Goal: Complete application form: Complete application form

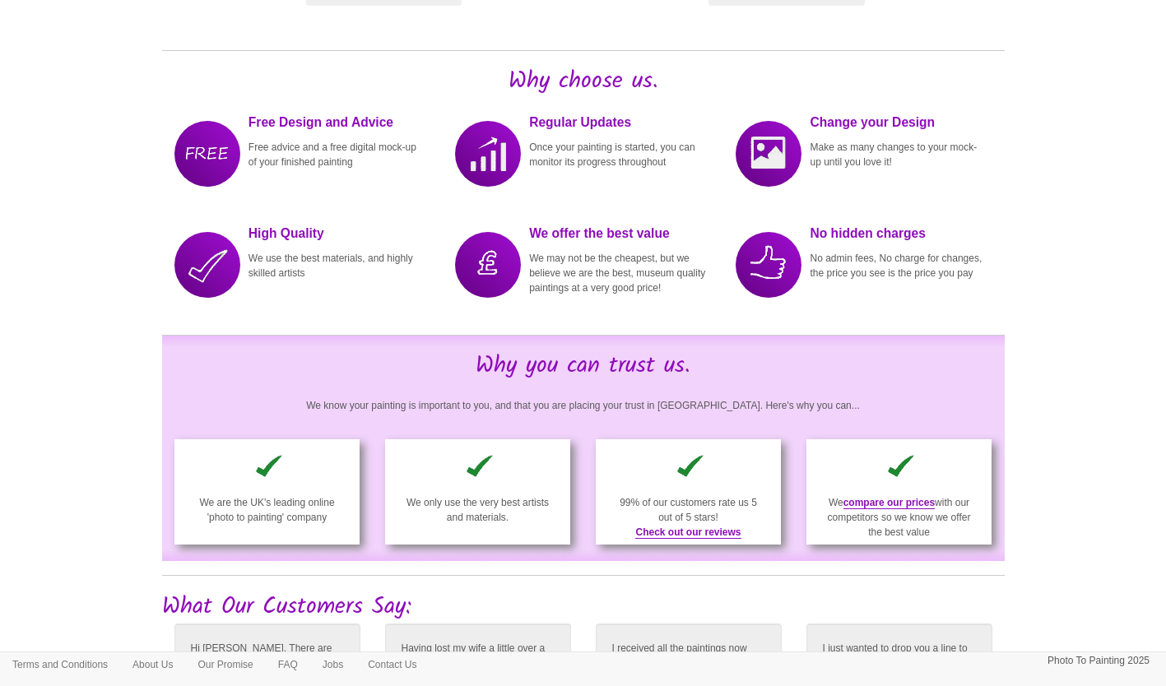
scroll to position [2046, 0]
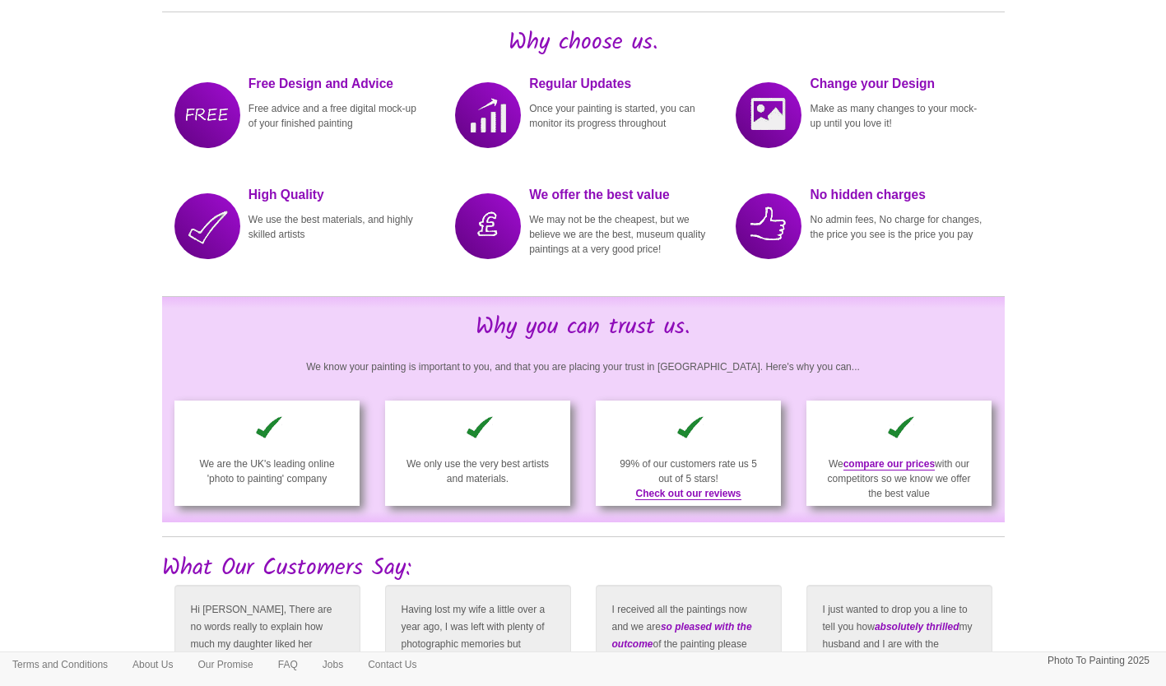
click at [489, 235] on div at bounding box center [488, 226] width 66 height 66
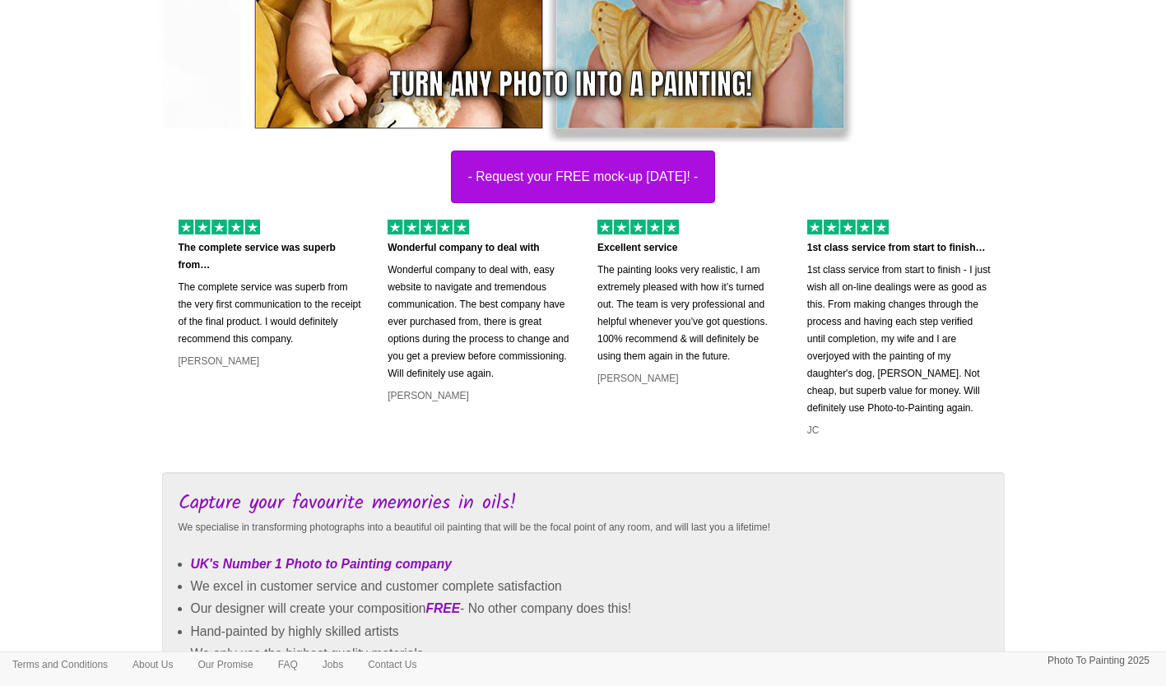
scroll to position [199, 0]
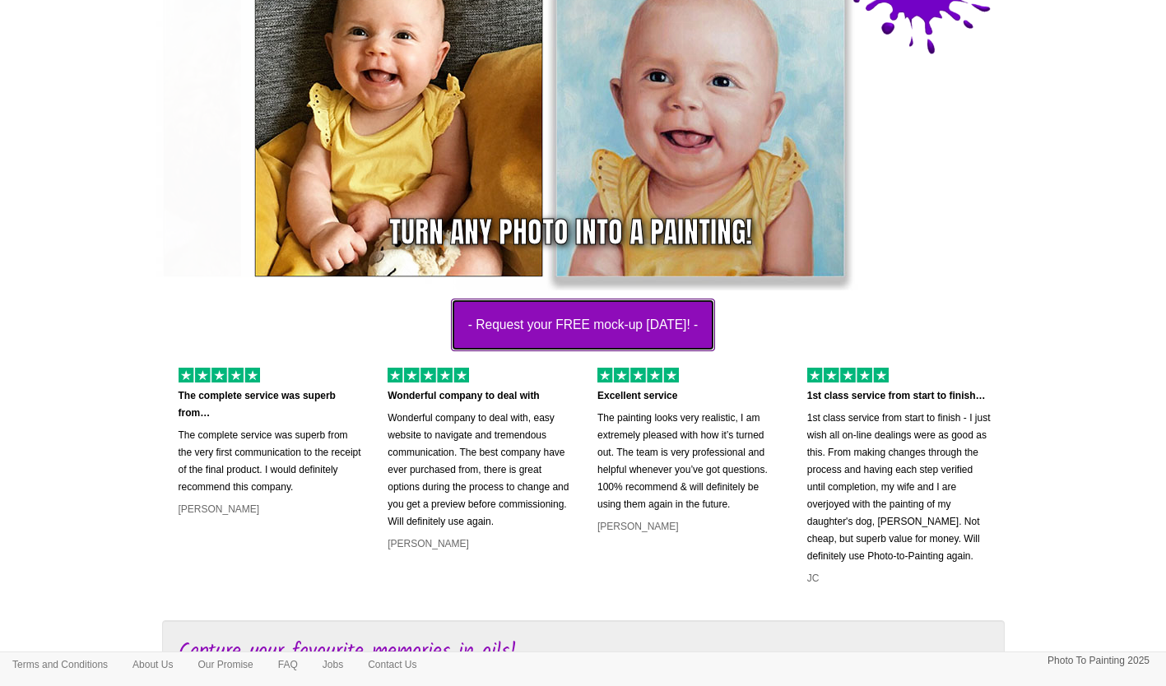
click at [599, 322] on button "- Request your FREE mock-up today! -" at bounding box center [583, 325] width 265 height 53
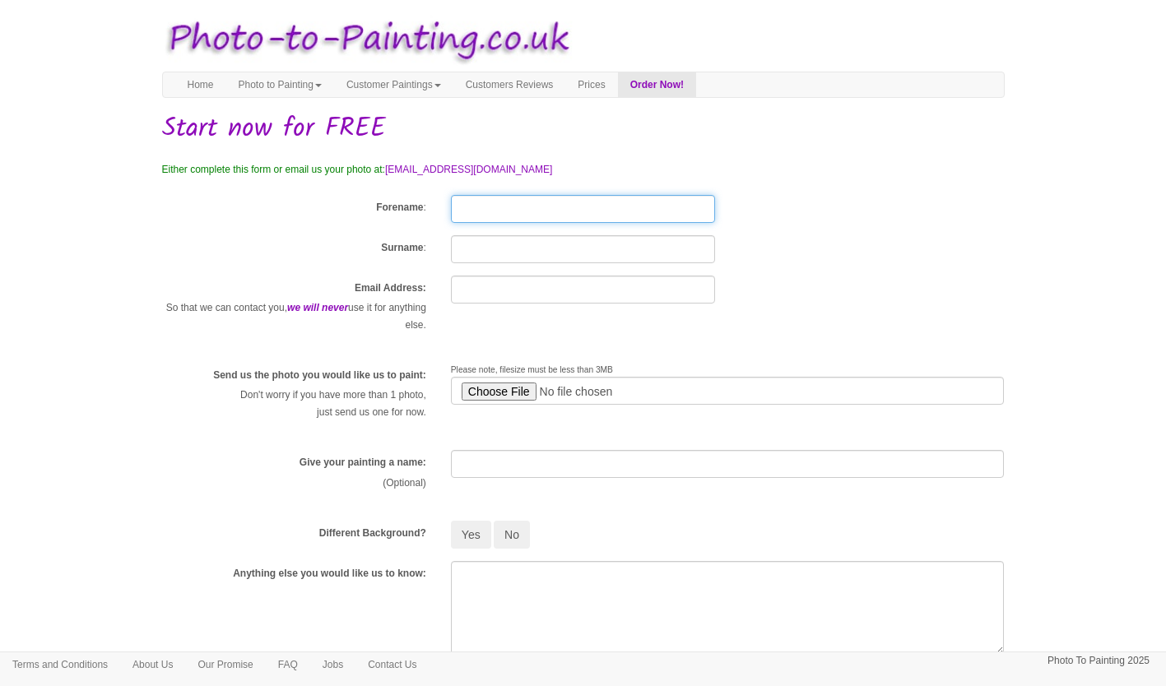
click at [496, 212] on input "Forename" at bounding box center [583, 209] width 264 height 28
type input "[PERSON_NAME]"
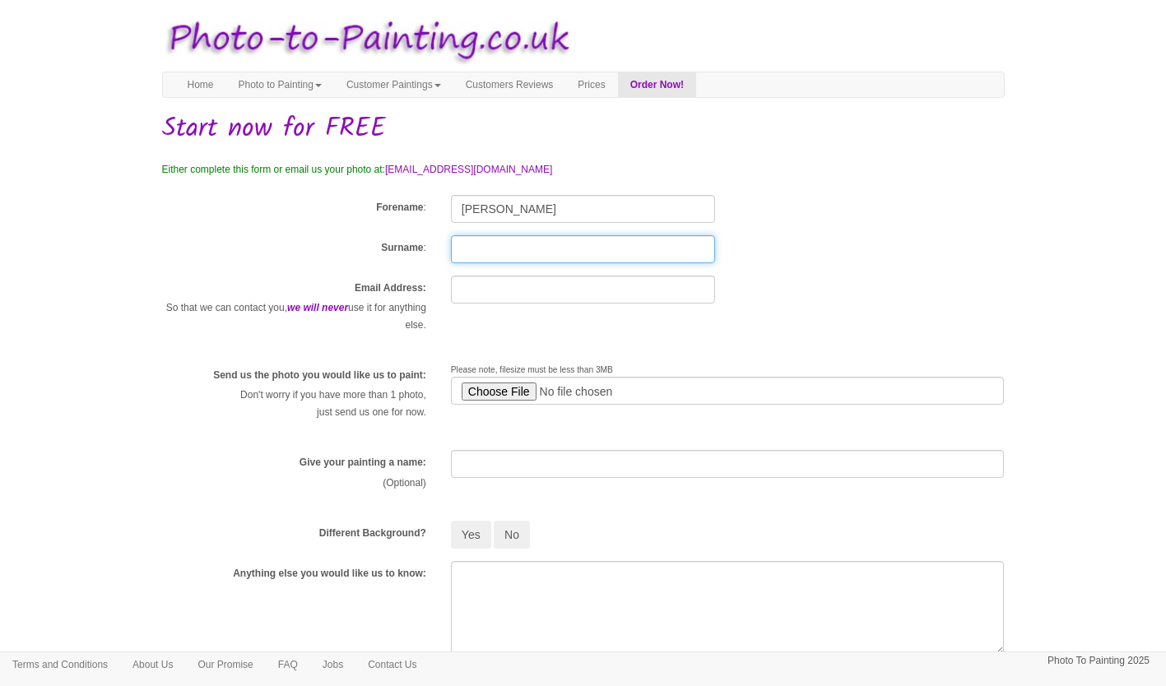
type input "[PERSON_NAME]"
type input "[EMAIL_ADDRESS][DOMAIN_NAME]"
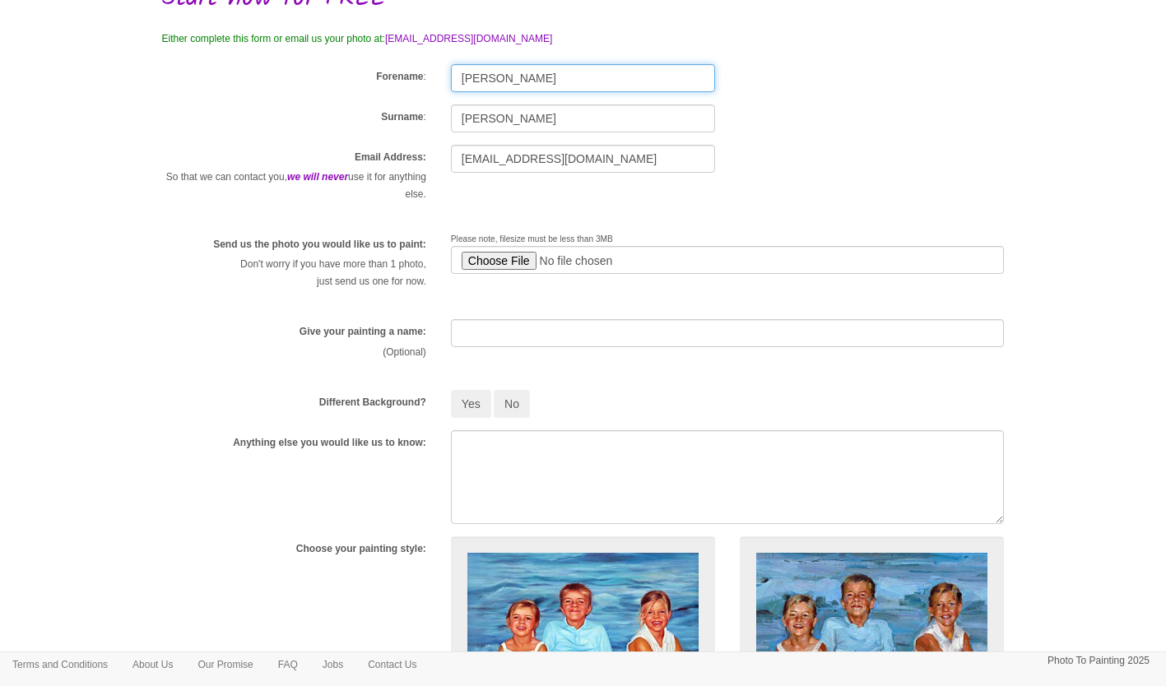
scroll to position [135, 0]
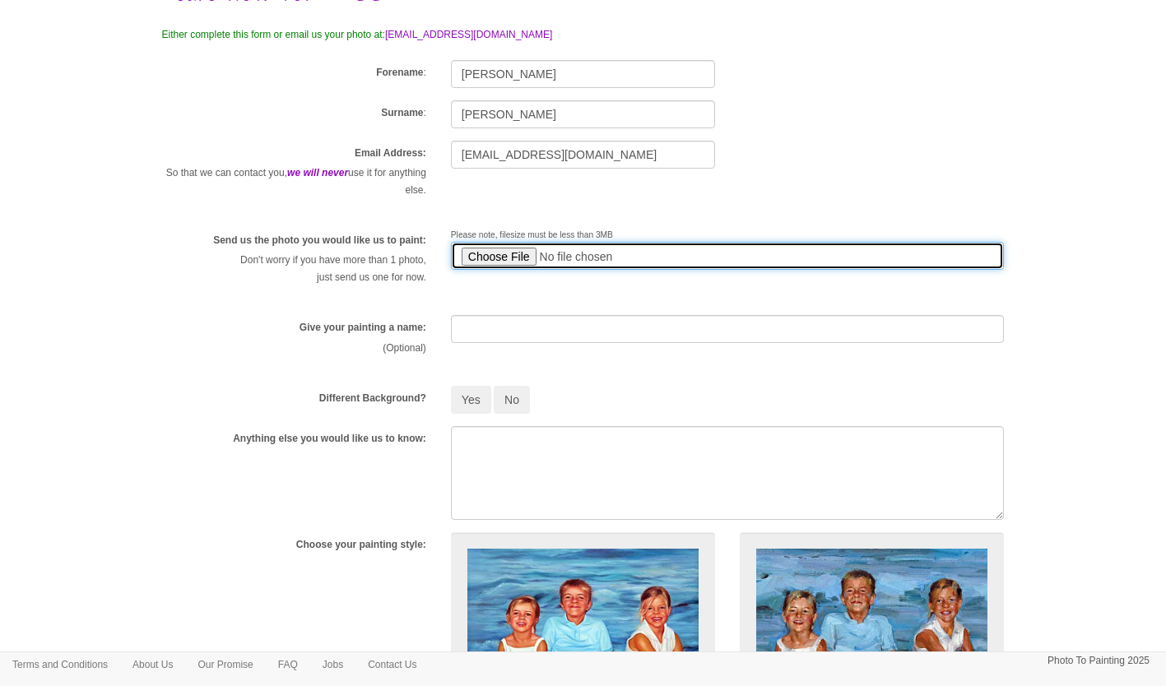
click at [490, 254] on input "file" at bounding box center [728, 256] width 554 height 28
click at [493, 254] on input "file" at bounding box center [728, 256] width 554 height 28
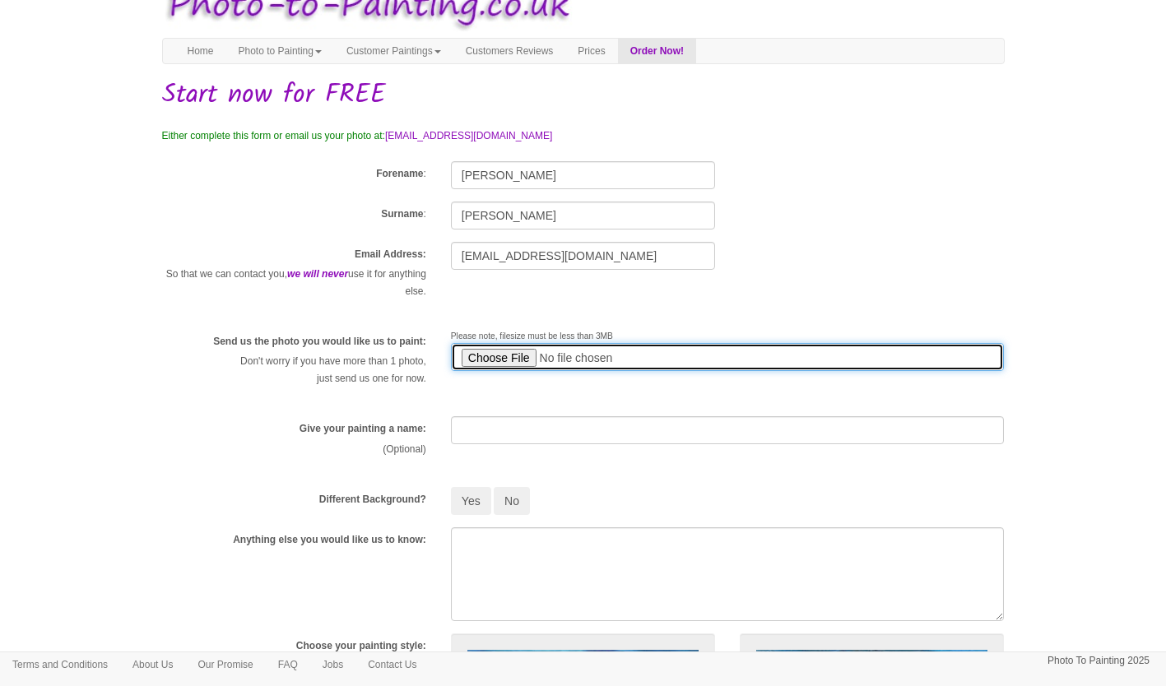
scroll to position [0, 0]
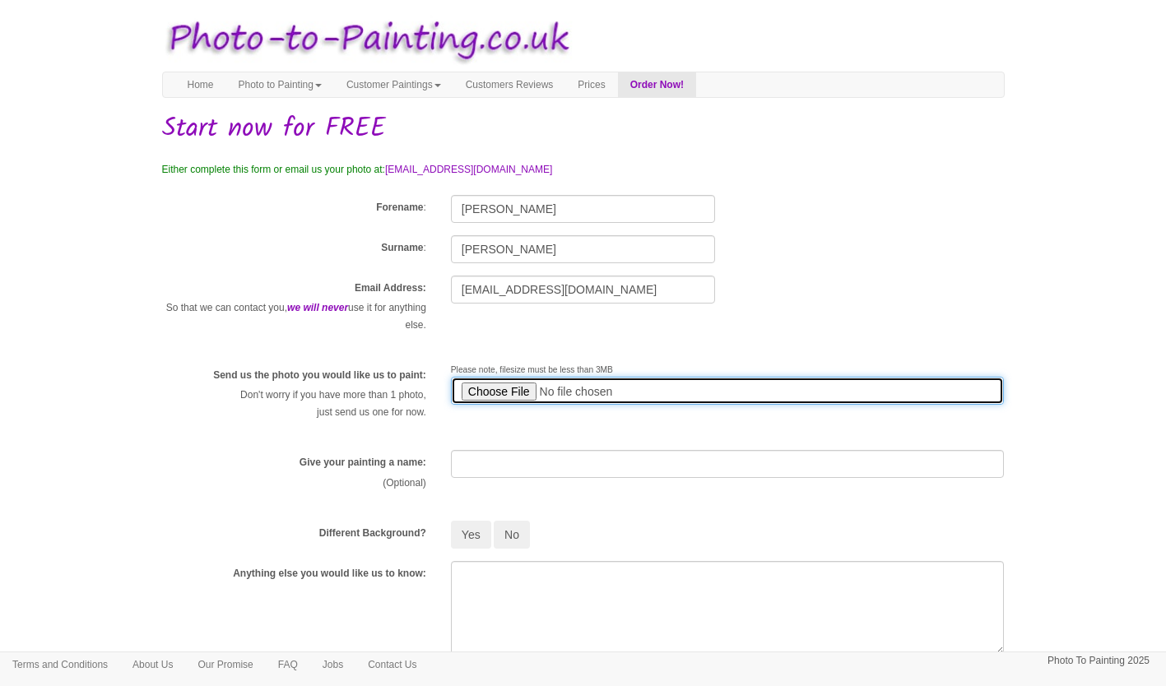
click at [488, 389] on input "file" at bounding box center [728, 391] width 554 height 28
type input "C:\fakepath\[PERSON_NAME] 1972.pdf"
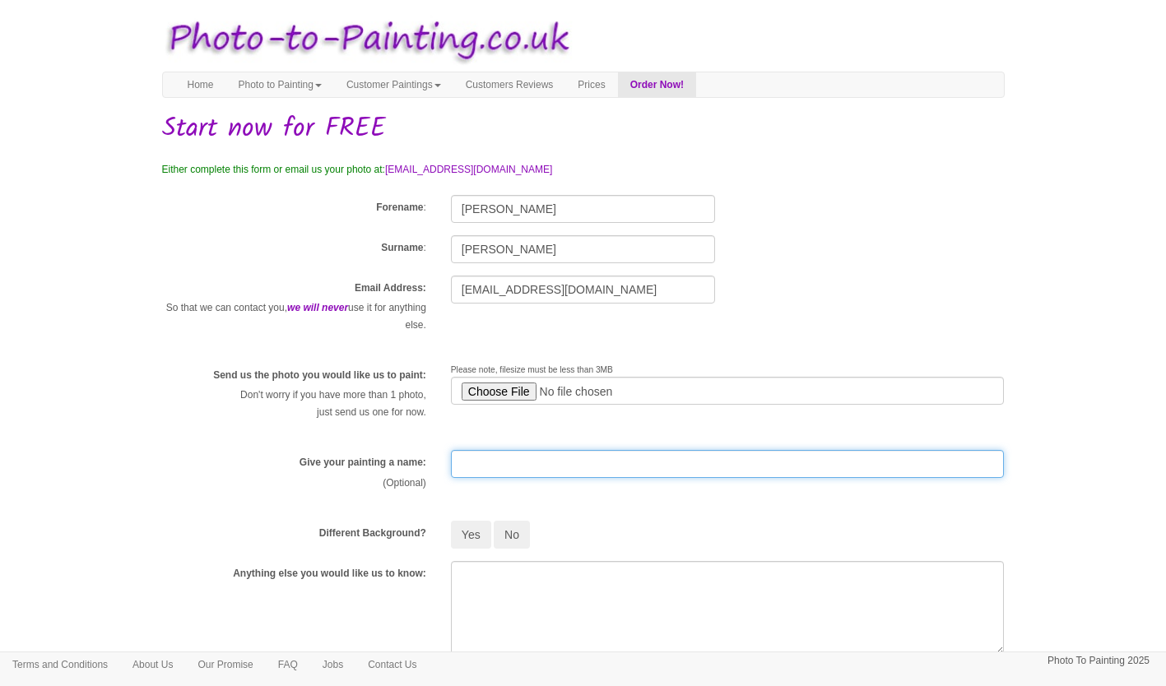
click at [513, 463] on input "text" at bounding box center [728, 464] width 554 height 28
type input "[PERSON_NAME] 1972"
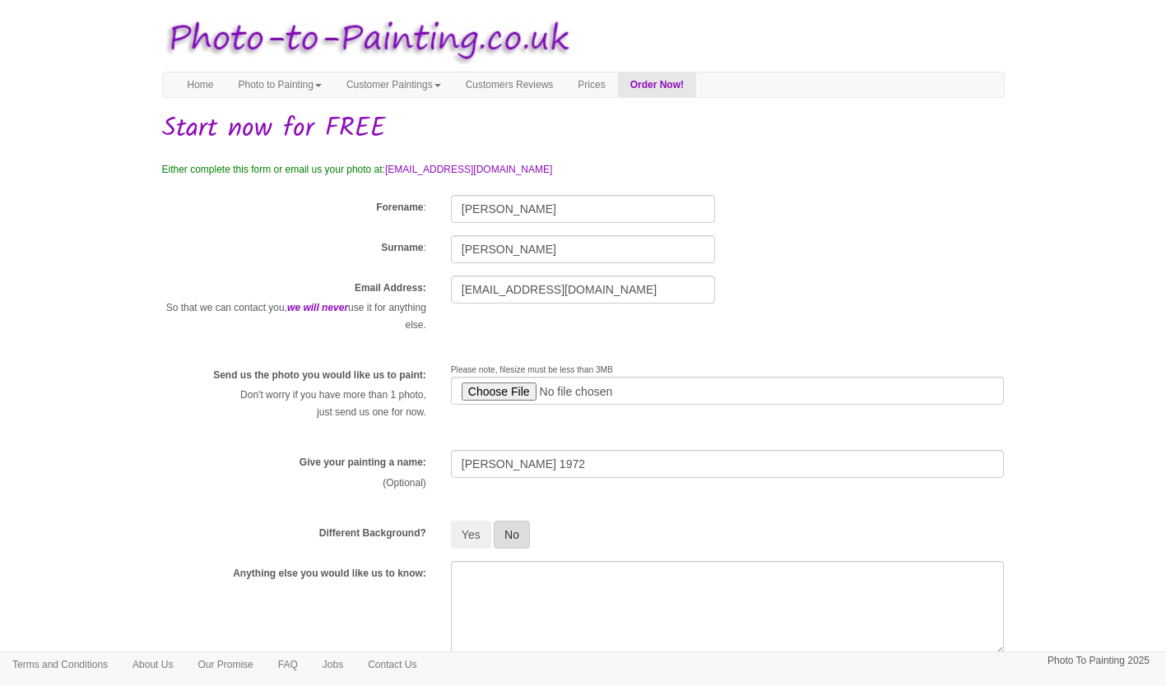
click at [528, 532] on button "No" at bounding box center [512, 535] width 36 height 28
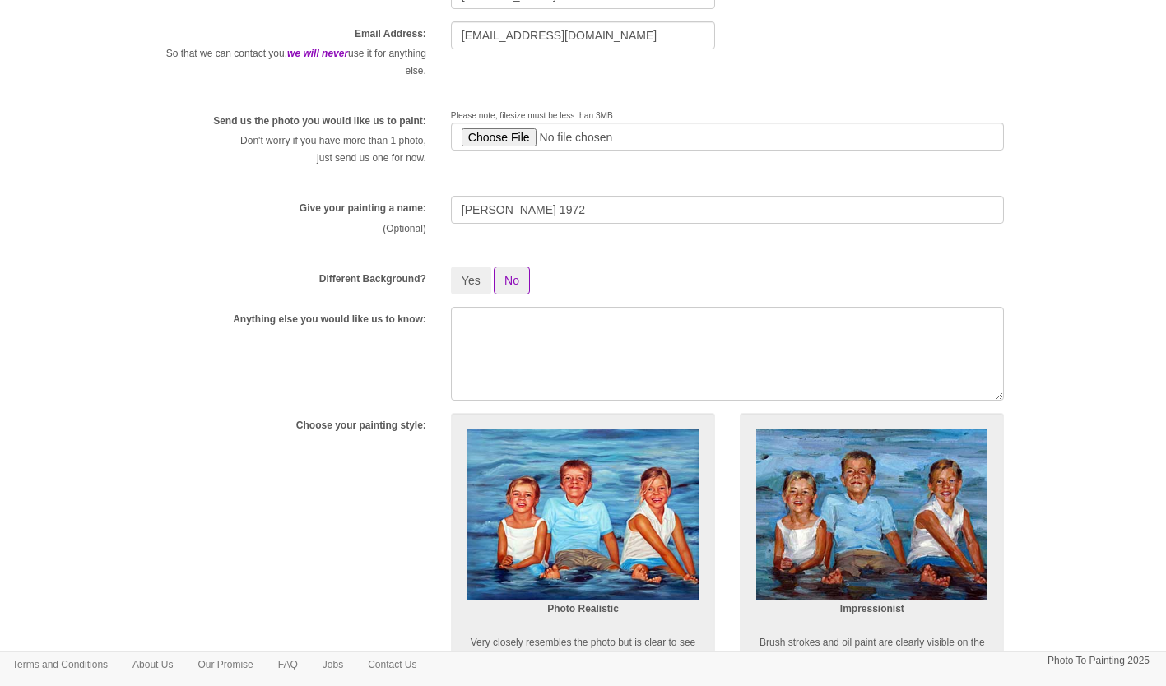
scroll to position [257, 0]
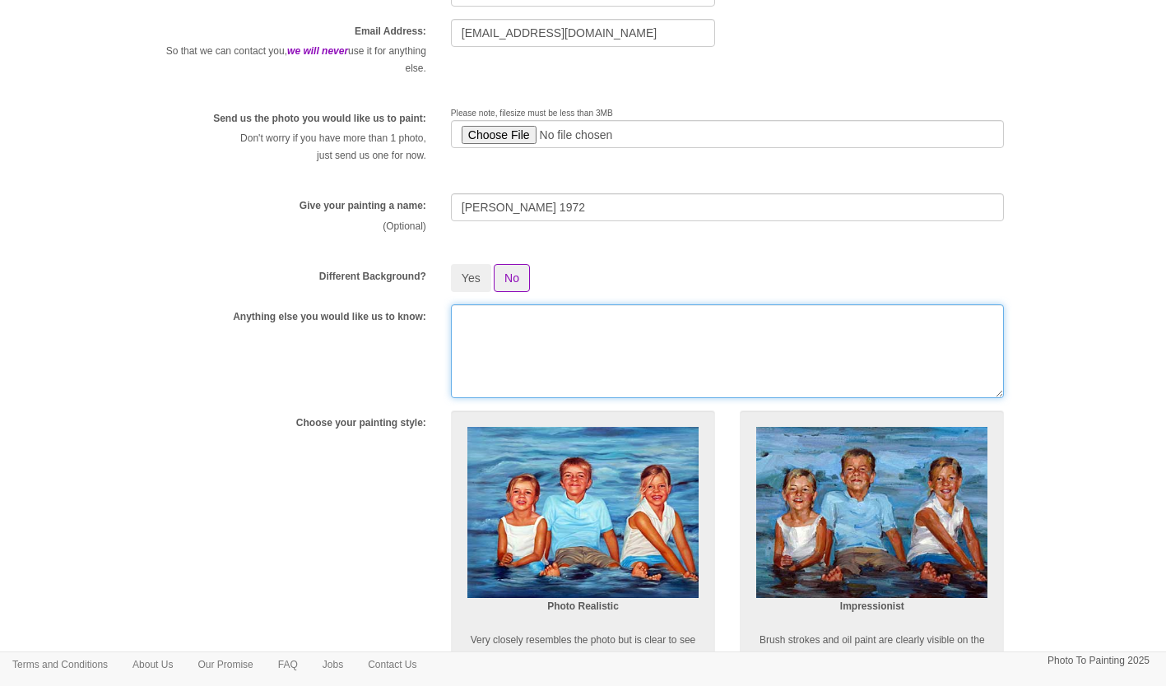
click at [487, 312] on textarea at bounding box center [728, 352] width 554 height 94
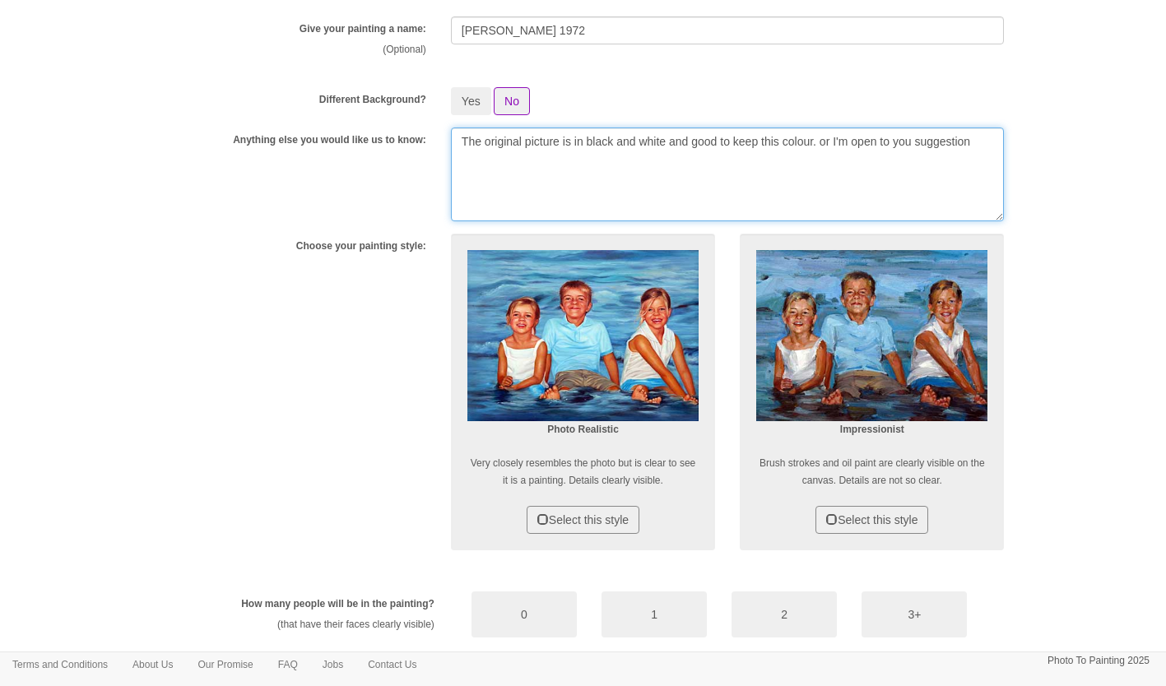
scroll to position [439, 0]
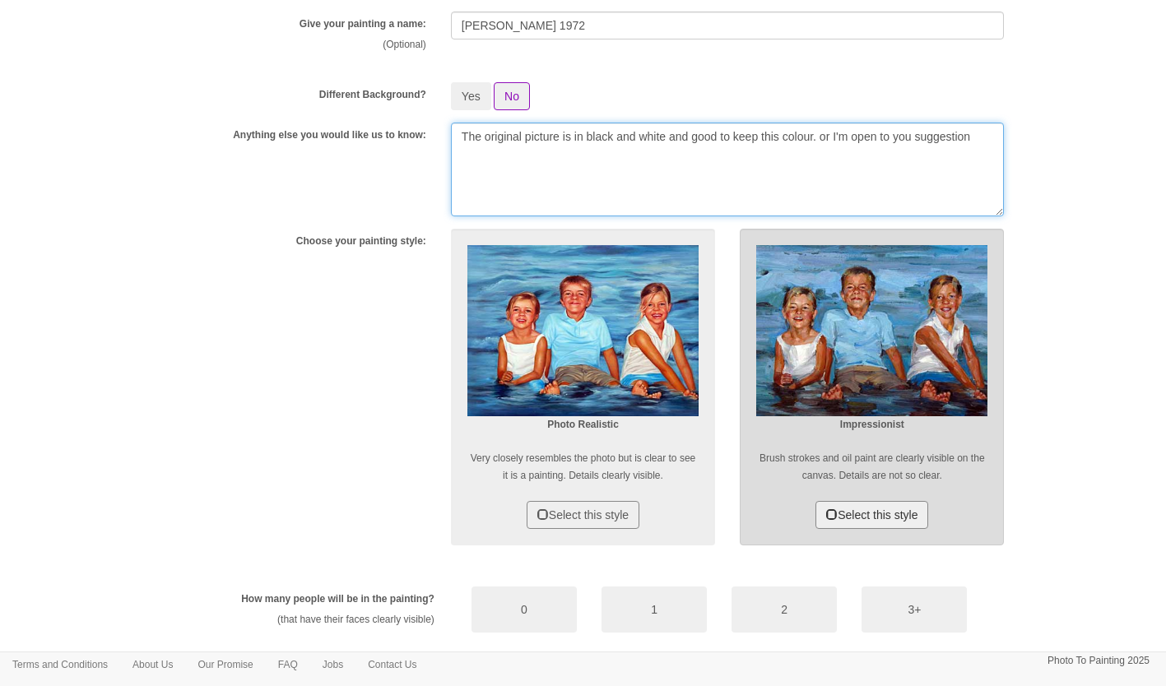
type textarea "The original picture is in black and white and good to keep this colour. or I'm…"
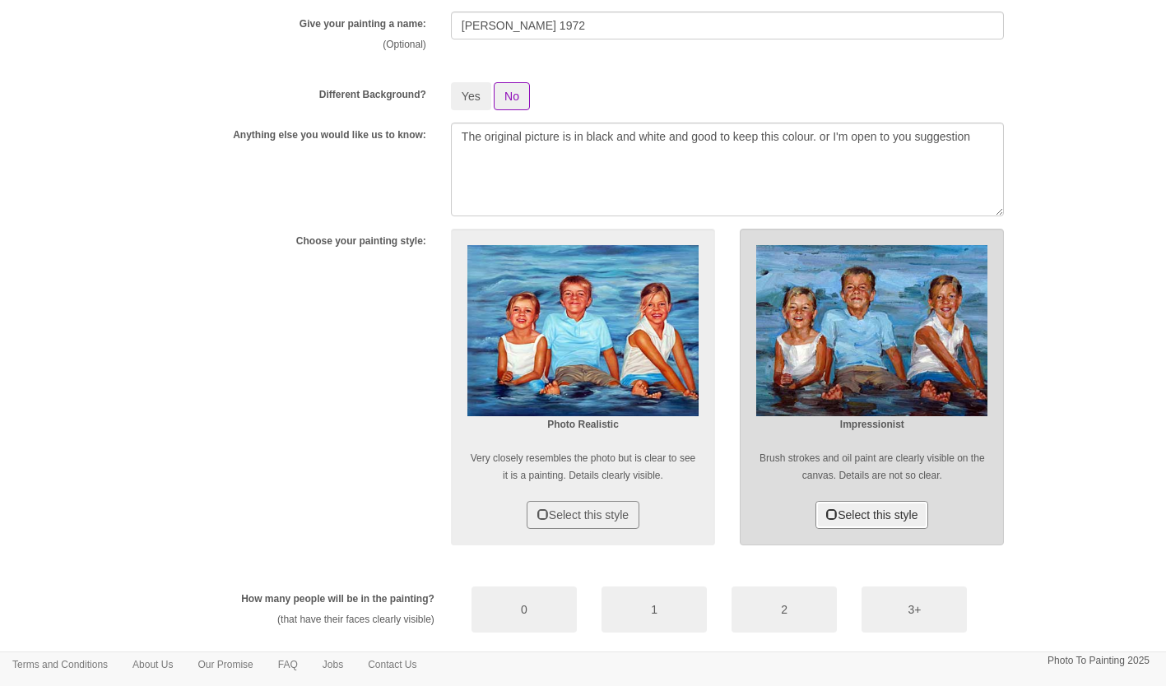
click at [863, 511] on button "Select this style" at bounding box center [872, 515] width 113 height 28
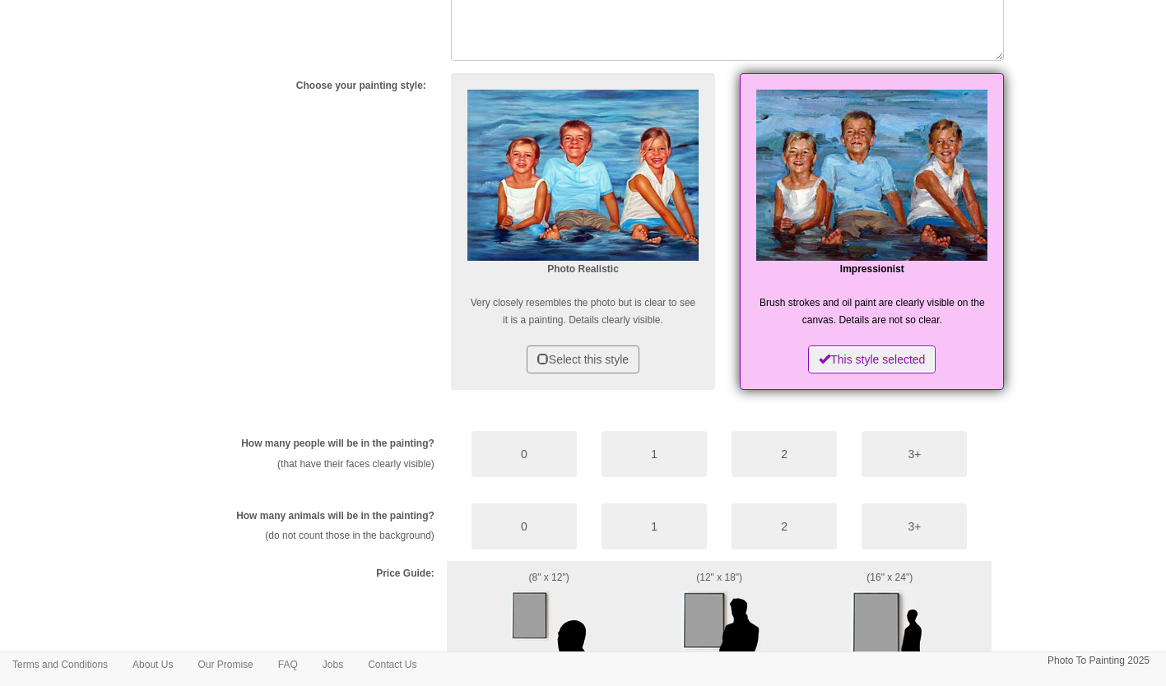
scroll to position [599, 0]
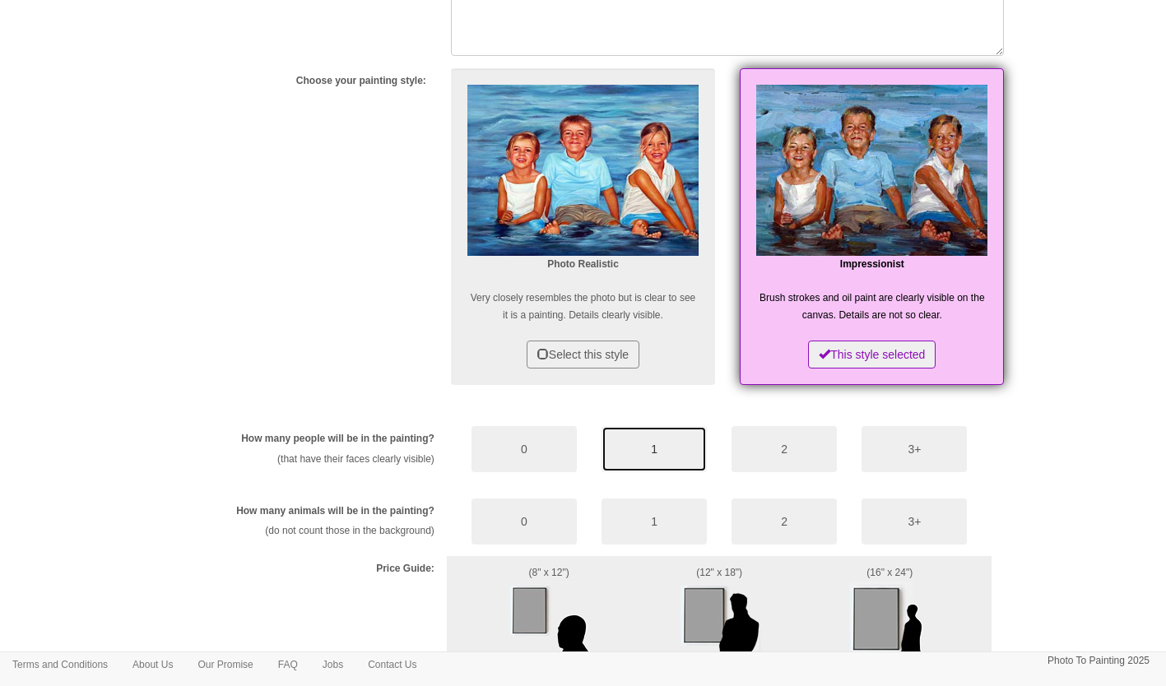
click at [642, 454] on button "1" at bounding box center [654, 449] width 105 height 46
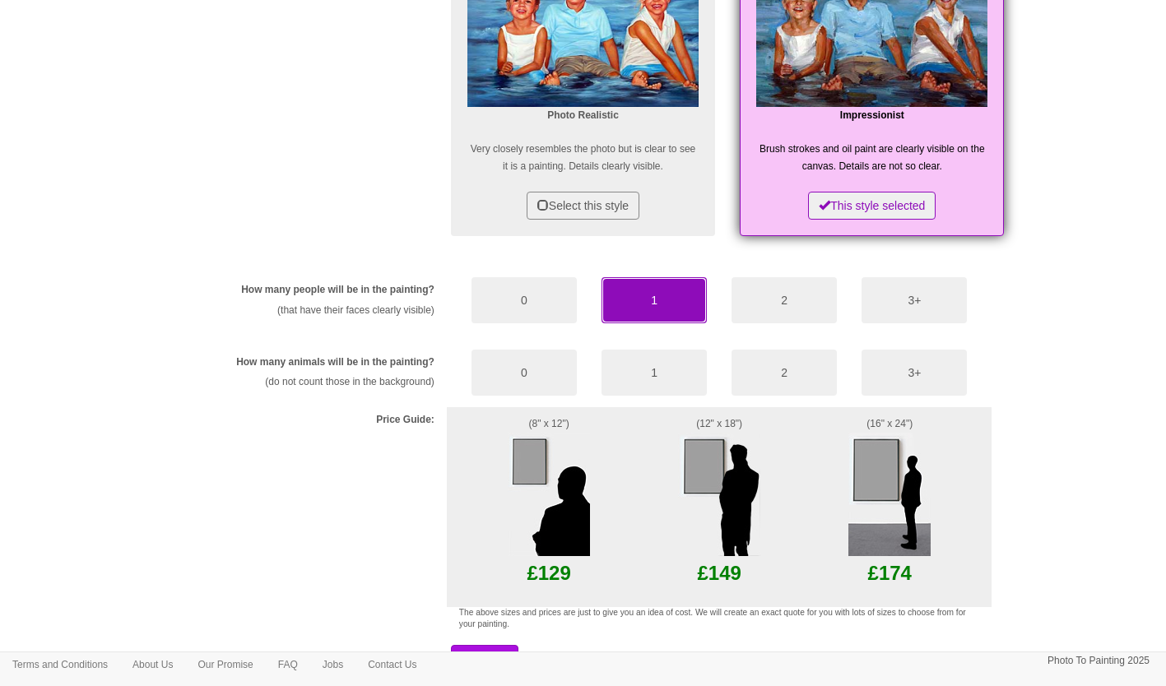
scroll to position [864, 0]
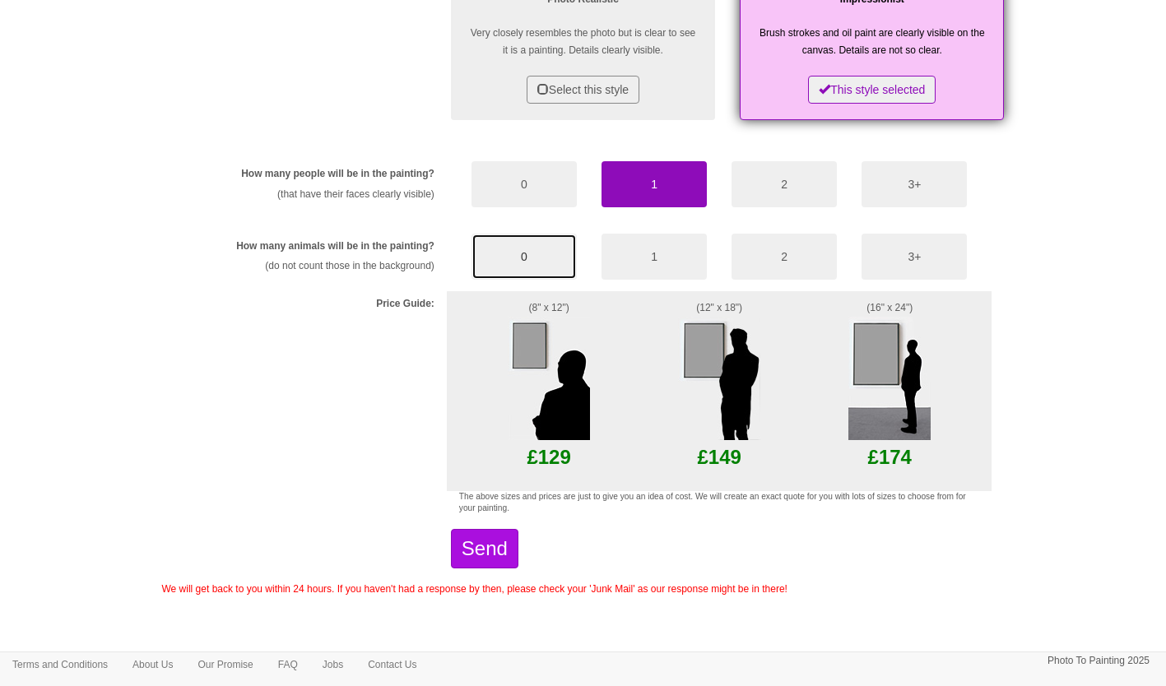
click at [516, 253] on button "0" at bounding box center [524, 257] width 105 height 46
click at [883, 348] on img at bounding box center [890, 378] width 82 height 123
click at [495, 546] on button "Send" at bounding box center [484, 549] width 67 height 40
click at [498, 551] on button "Send" at bounding box center [484, 549] width 67 height 40
